Goal: Task Accomplishment & Management: Use online tool/utility

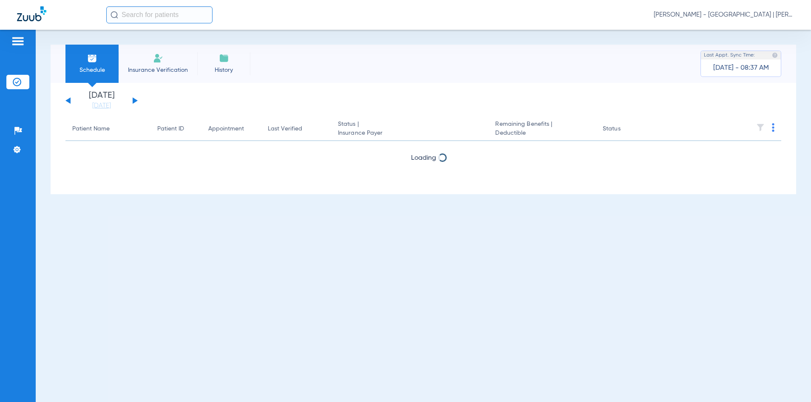
click at [137, 12] on input "text" at bounding box center [159, 14] width 106 height 17
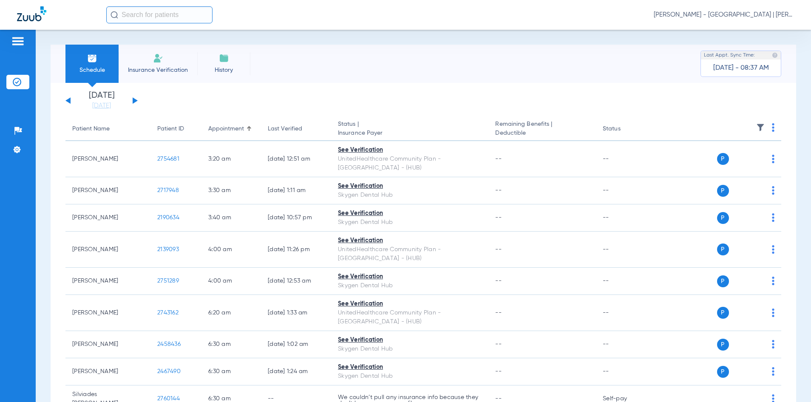
click at [142, 14] on input "text" at bounding box center [159, 14] width 106 height 17
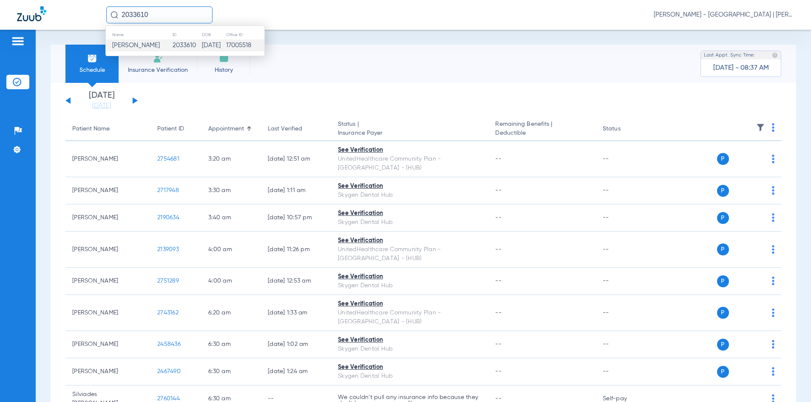
type input "2033610"
click at [162, 41] on td "[PERSON_NAME]" at bounding box center [139, 46] width 66 height 12
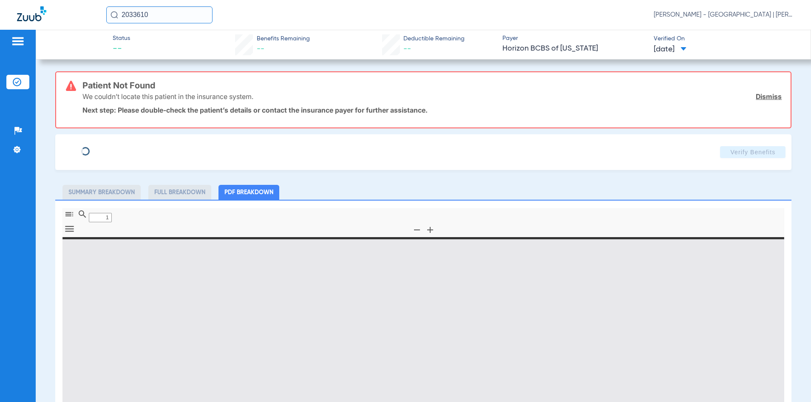
type input "[PERSON_NAME]"
type input "[DATE]"
type input "3HZN63347600"
type input "0967010000"
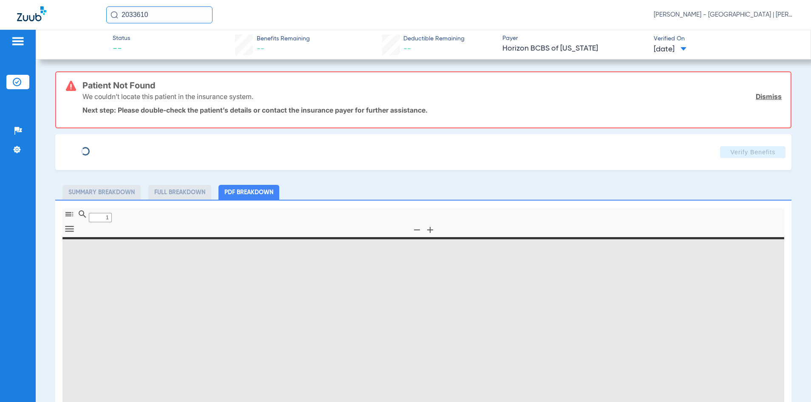
type input "0"
select select "page-width"
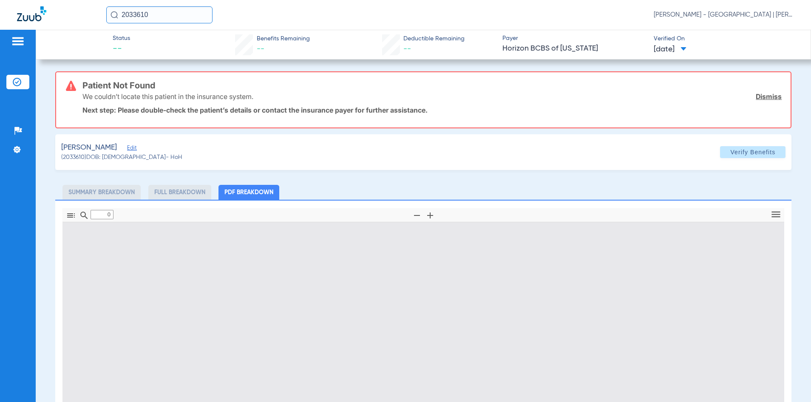
type input "1"
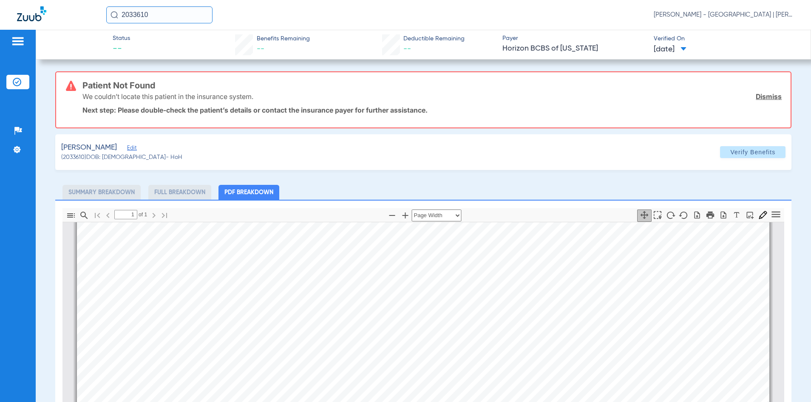
click at [135, 145] on span "Edit" at bounding box center [131, 149] width 8 height 8
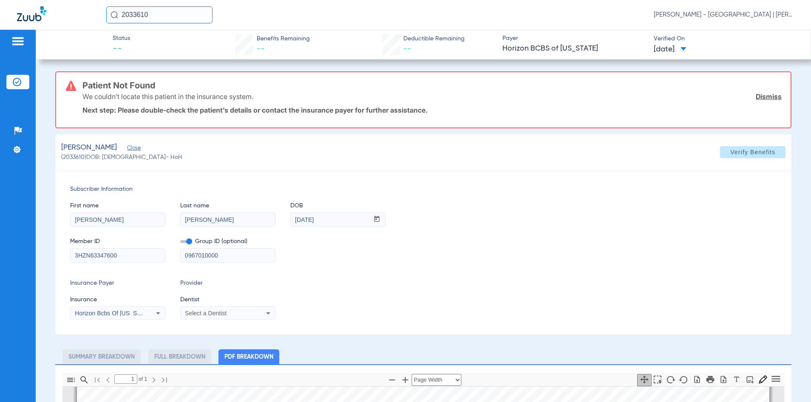
drag, startPoint x: 222, startPoint y: 255, endPoint x: 149, endPoint y: 254, distance: 73.1
click at [149, 254] on div "Member ID 3HZN63347600 Group ID (optional) 0967010000" at bounding box center [423, 246] width 707 height 33
click at [761, 146] on span at bounding box center [752, 152] width 65 height 20
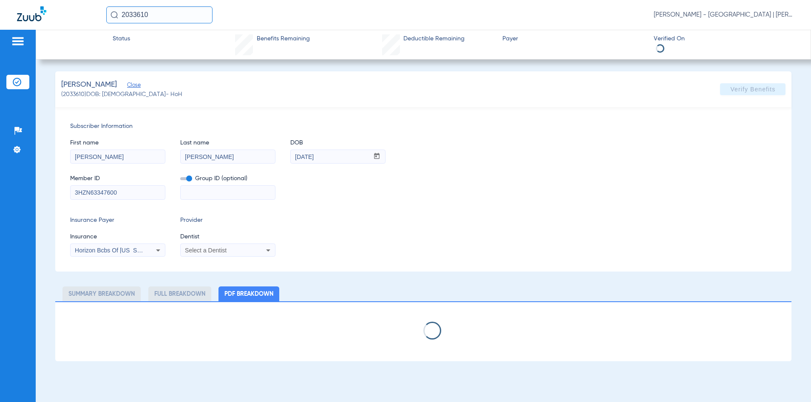
select select "page-width"
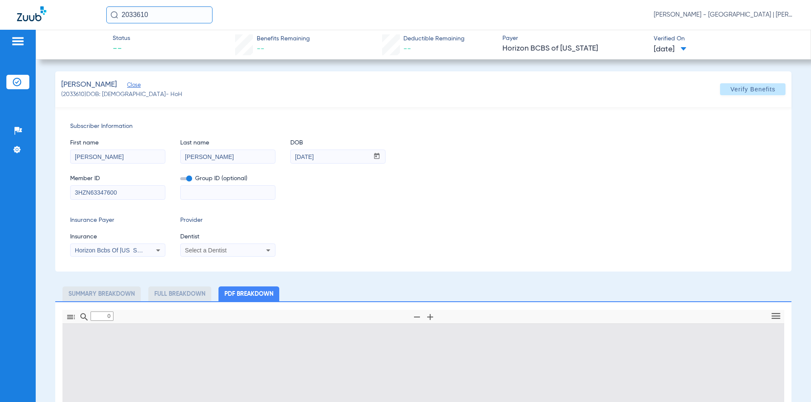
type input "1"
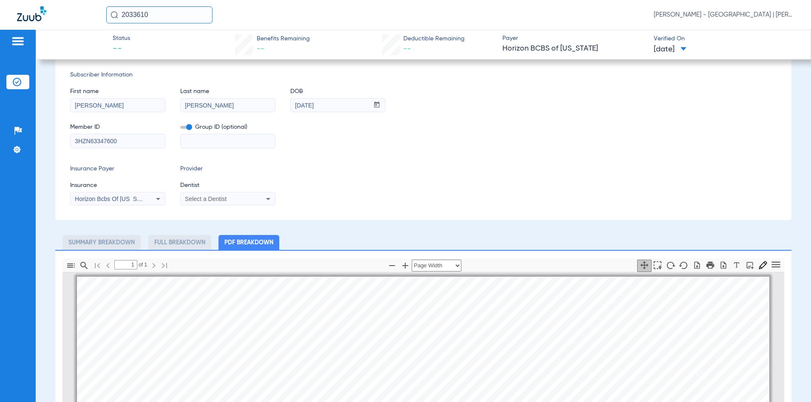
scroll to position [0, 0]
